Goal: Information Seeking & Learning: Learn about a topic

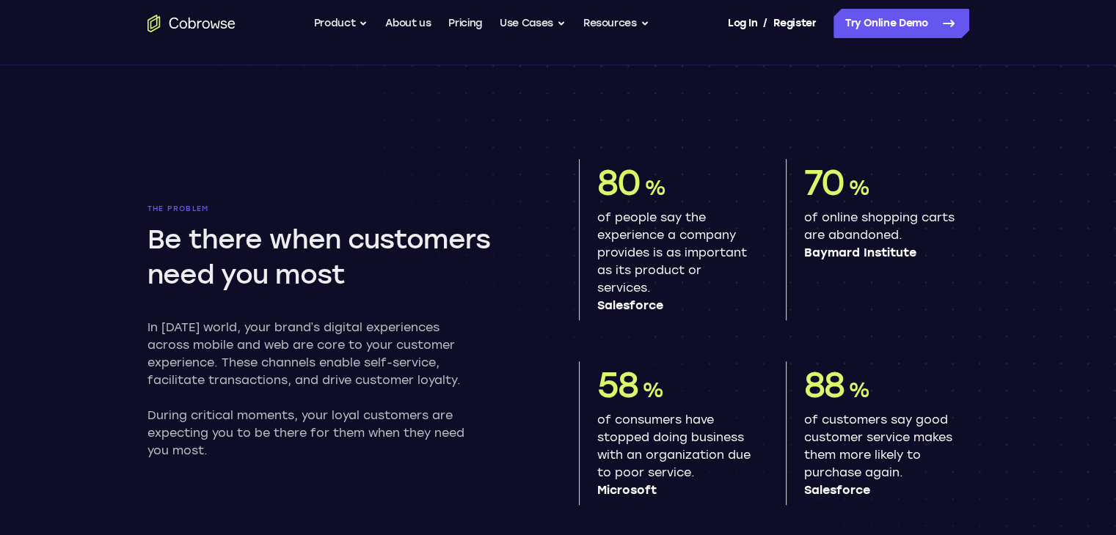
scroll to position [807, 0]
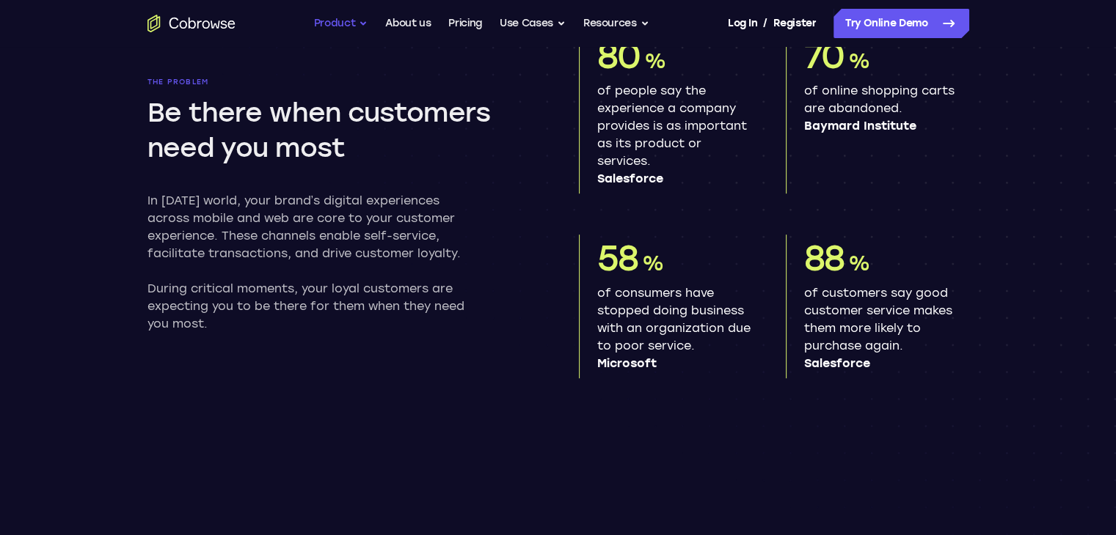
click at [357, 20] on button "Product" at bounding box center [341, 23] width 54 height 29
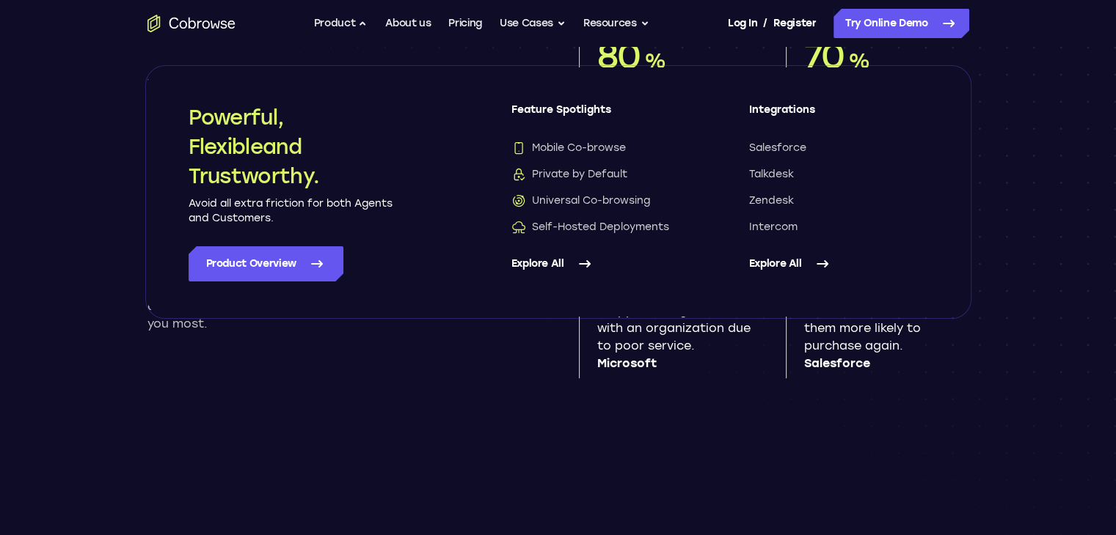
click at [533, 262] on link "Explore All" at bounding box center [600, 263] width 179 height 35
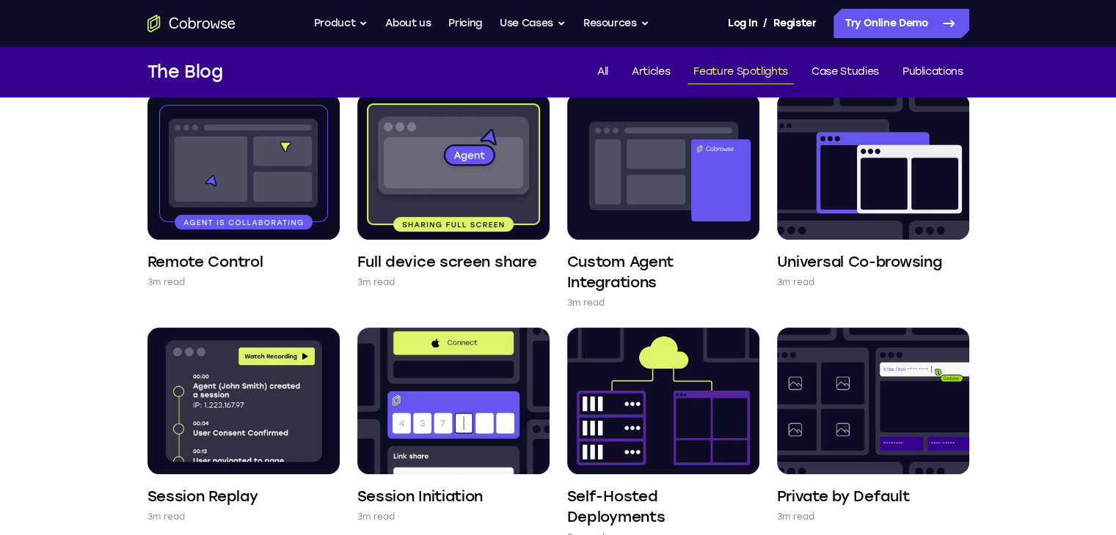
scroll to position [367, 0]
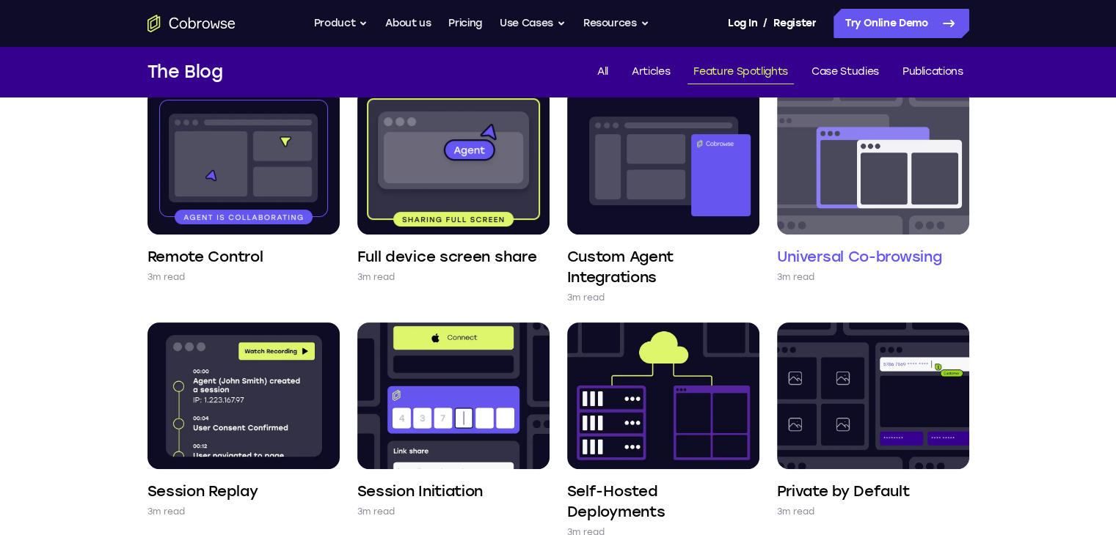
click at [872, 256] on h4 "Universal Co-browsing" at bounding box center [859, 256] width 165 height 21
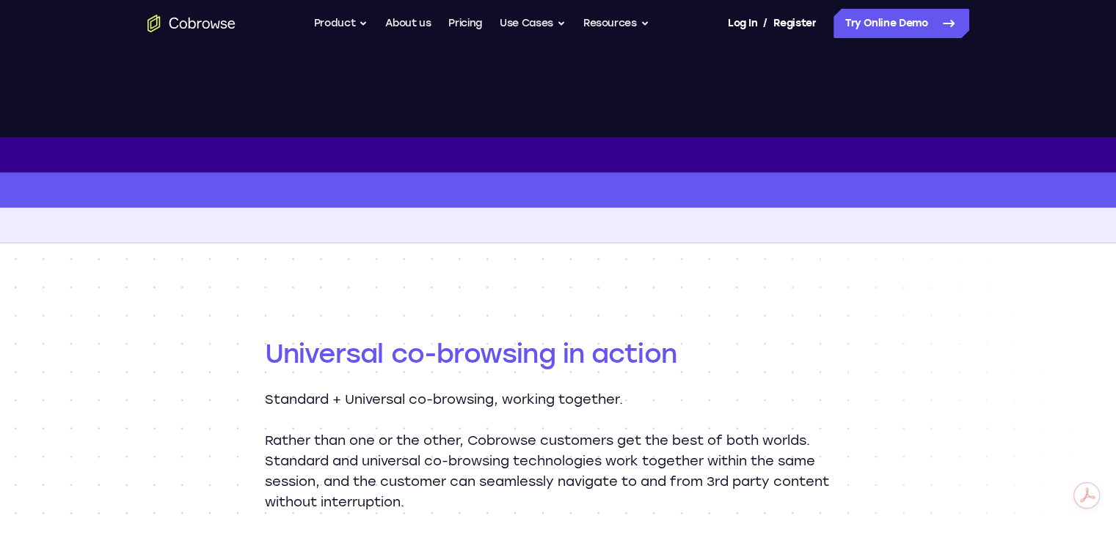
scroll to position [1247, 0]
